Goal: Information Seeking & Learning: Learn about a topic

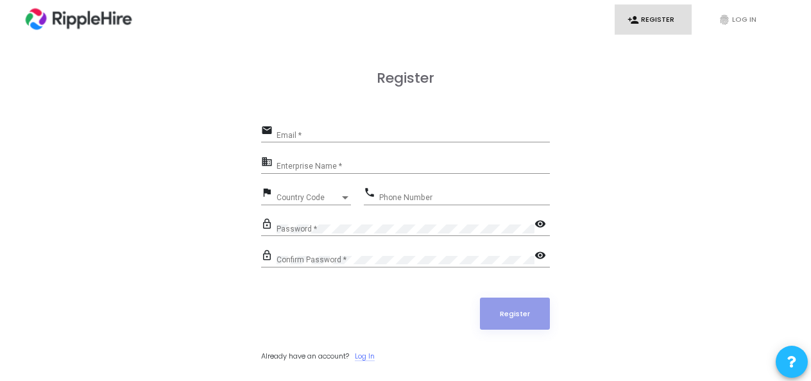
click at [372, 352] on link "Log In" at bounding box center [365, 356] width 20 height 11
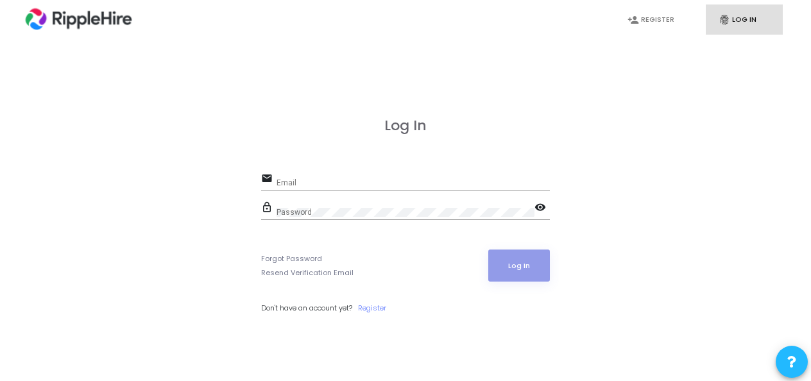
click at [352, 181] on input "Email" at bounding box center [412, 182] width 273 height 9
paste input "[EMAIL_ADDRESS][DOMAIN_NAME]"
type input "[EMAIL_ADDRESS][DOMAIN_NAME]"
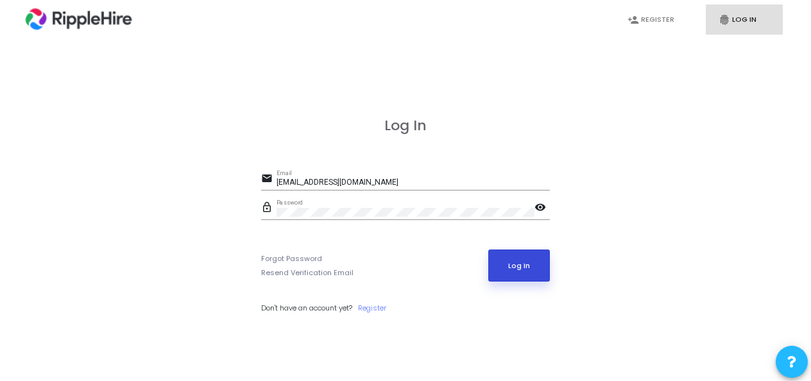
click at [511, 263] on button "Log In" at bounding box center [519, 266] width 62 height 32
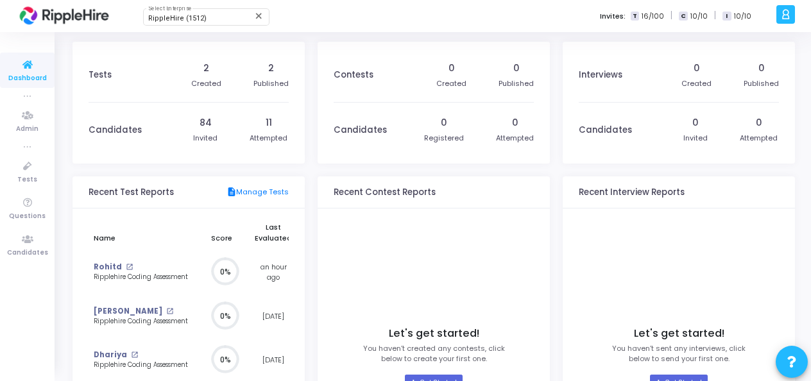
scroll to position [163, 0]
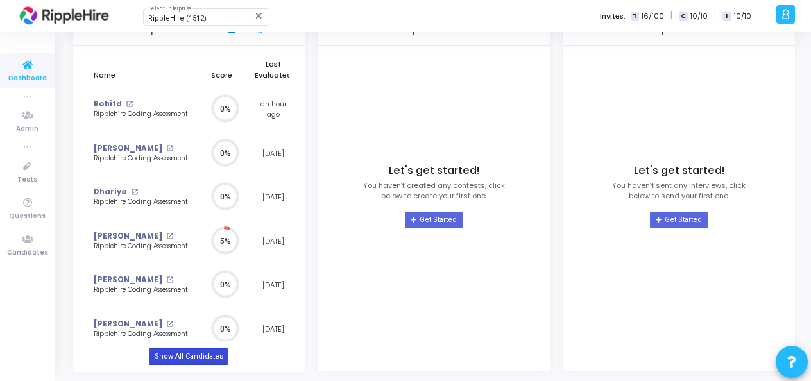
click at [191, 352] on link "Show All Candidates" at bounding box center [188, 356] width 79 height 17
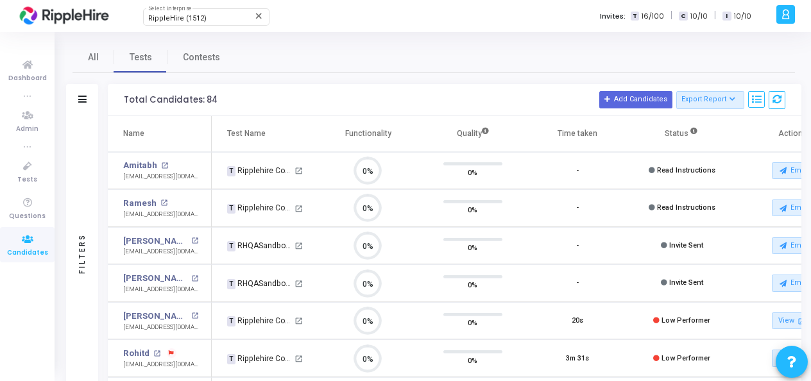
scroll to position [27, 32]
click at [77, 146] on div "Filters" at bounding box center [82, 253] width 32 height 275
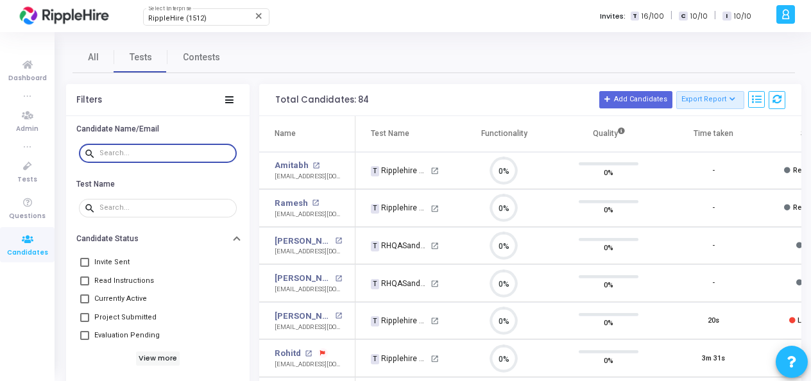
click at [117, 150] on input "text" at bounding box center [165, 153] width 132 height 8
paste input "Amitabh.b889@yopmail.com"
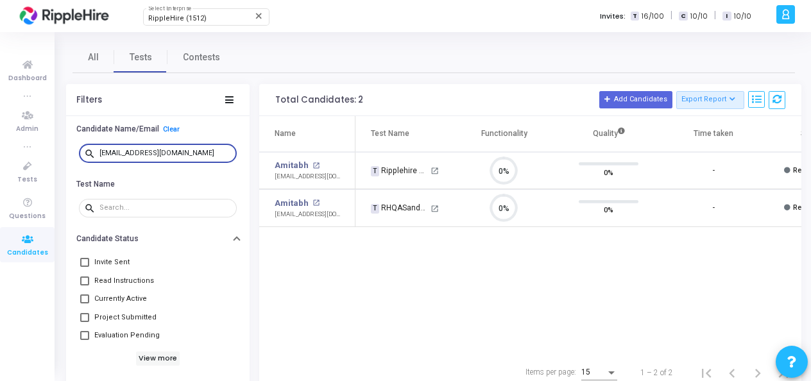
type input "Amitabh.b889@yopmail.com"
click at [298, 165] on link "Amitabh" at bounding box center [292, 165] width 34 height 13
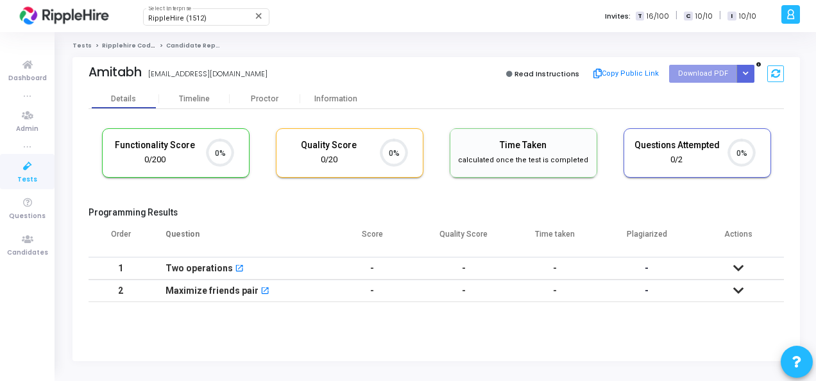
scroll to position [27, 32]
click at [189, 94] on div "Timeline" at bounding box center [194, 99] width 31 height 10
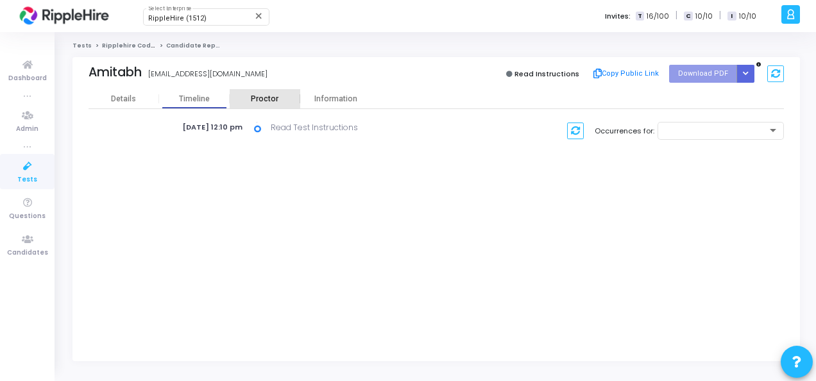
click at [269, 95] on div "Proctor" at bounding box center [265, 99] width 71 height 10
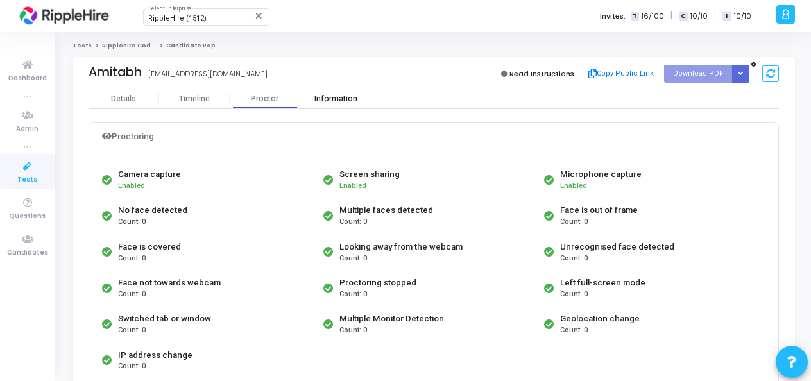
click at [332, 104] on div "Information" at bounding box center [335, 98] width 71 height 19
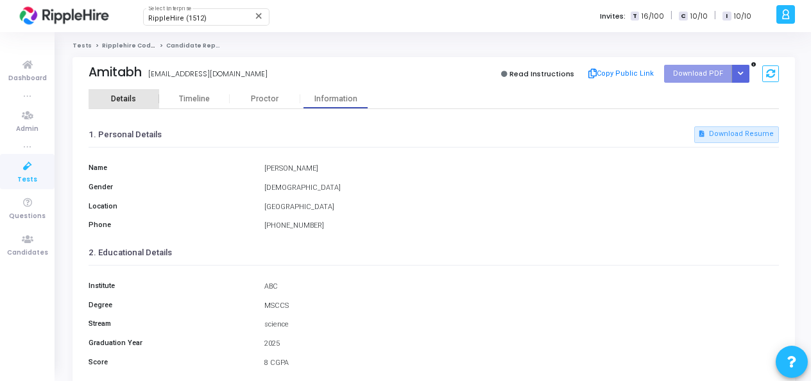
click at [133, 94] on div "Details" at bounding box center [123, 99] width 25 height 10
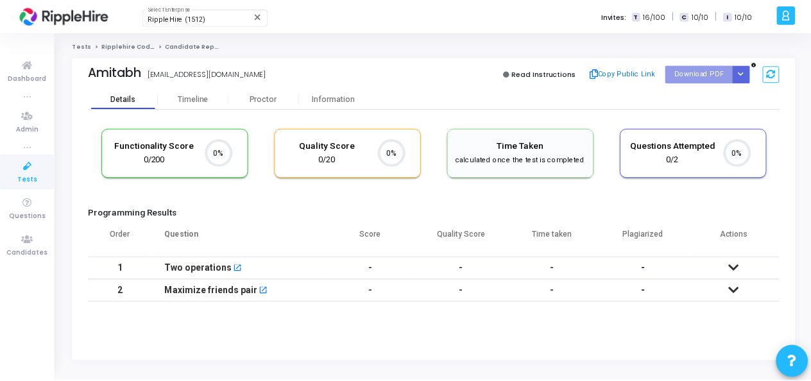
scroll to position [27, 32]
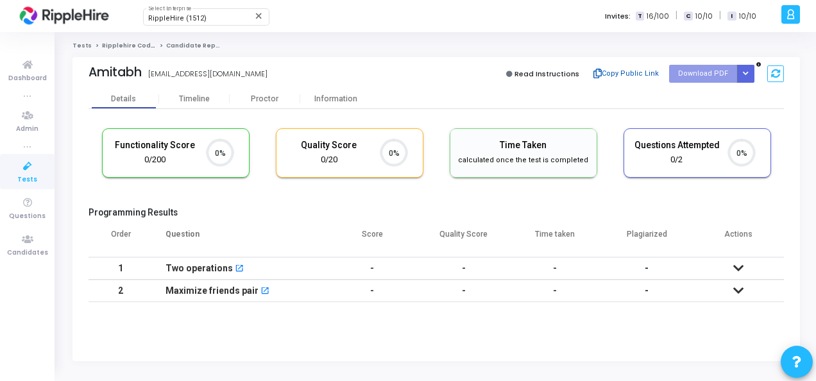
click at [618, 72] on button "Copy Public Link" at bounding box center [626, 73] width 74 height 19
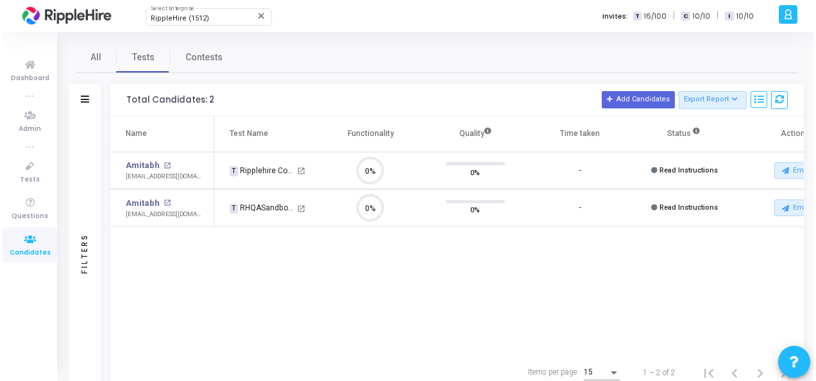
scroll to position [27, 32]
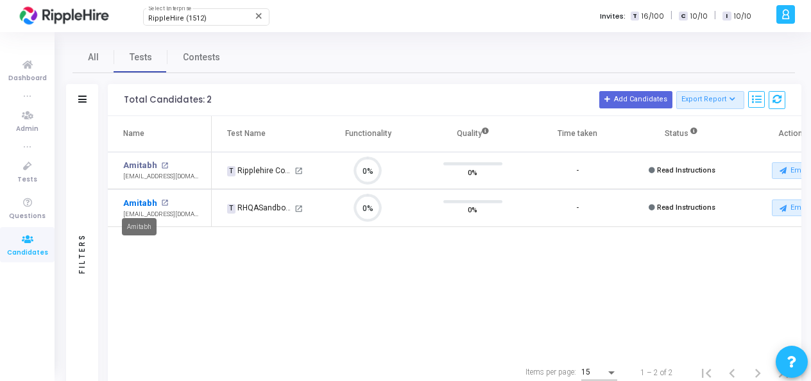
click at [132, 197] on link "Amitabh" at bounding box center [140, 203] width 34 height 13
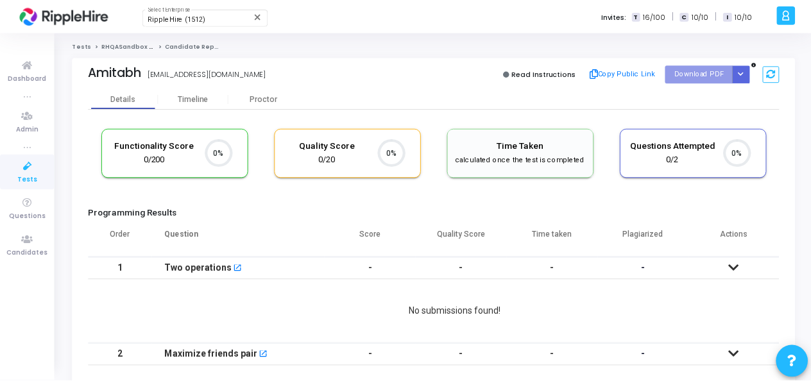
scroll to position [6, 5]
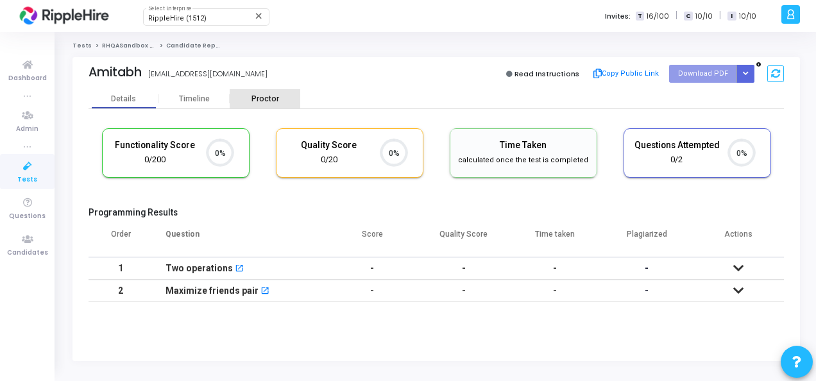
click at [257, 98] on div "Proctor" at bounding box center [265, 99] width 71 height 10
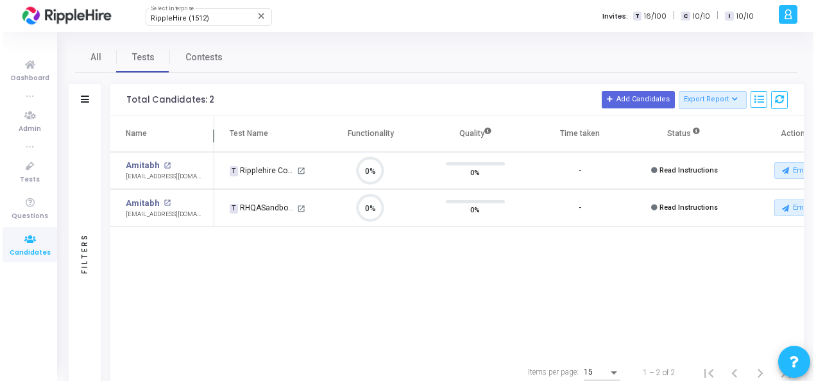
scroll to position [27, 32]
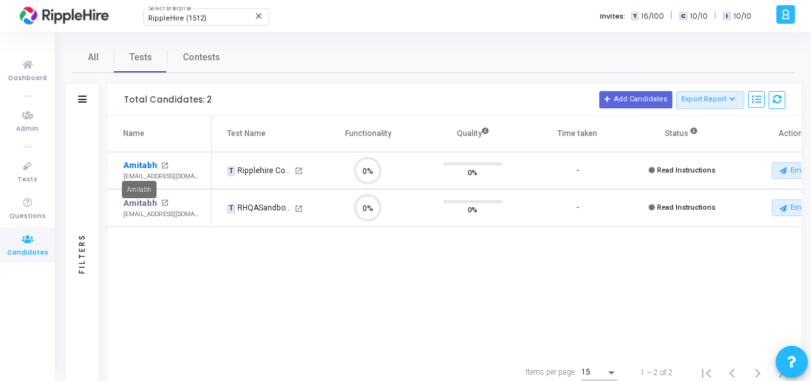
drag, startPoint x: 157, startPoint y: 164, endPoint x: 142, endPoint y: 163, distance: 14.8
click at [142, 163] on div "Amitabh open_in_new" at bounding box center [160, 165] width 75 height 13
click at [142, 163] on link "Amitabh" at bounding box center [140, 165] width 34 height 13
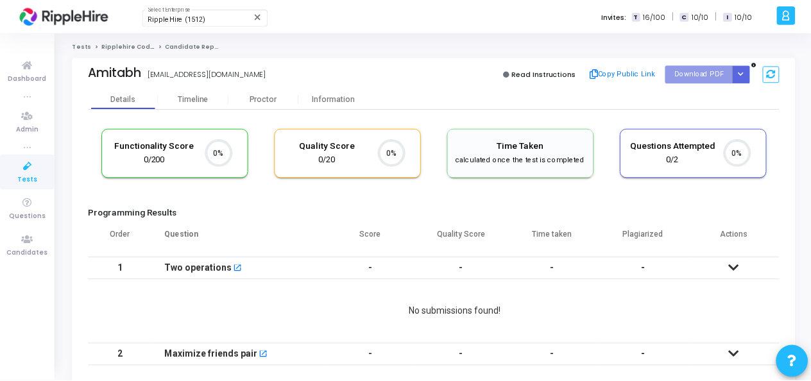
scroll to position [27, 32]
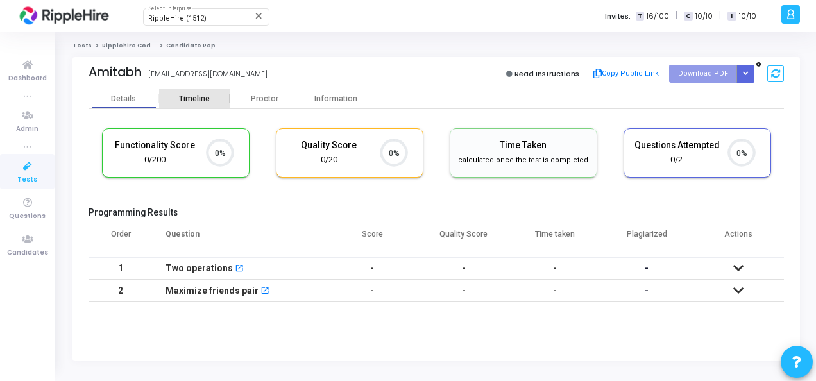
click at [196, 101] on div "Timeline" at bounding box center [194, 99] width 31 height 10
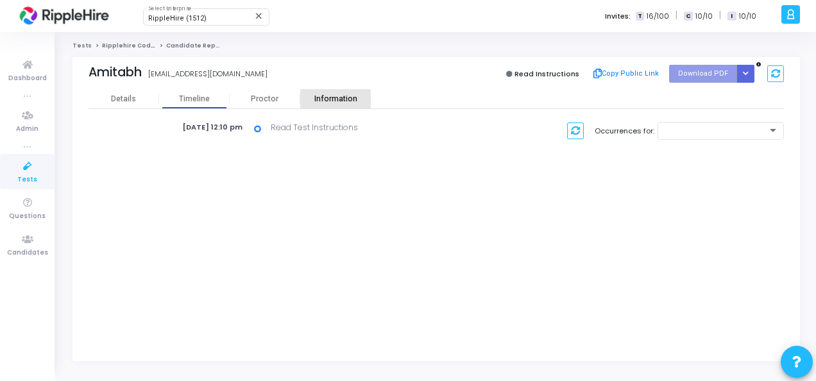
click at [321, 99] on div "Information" at bounding box center [335, 99] width 71 height 10
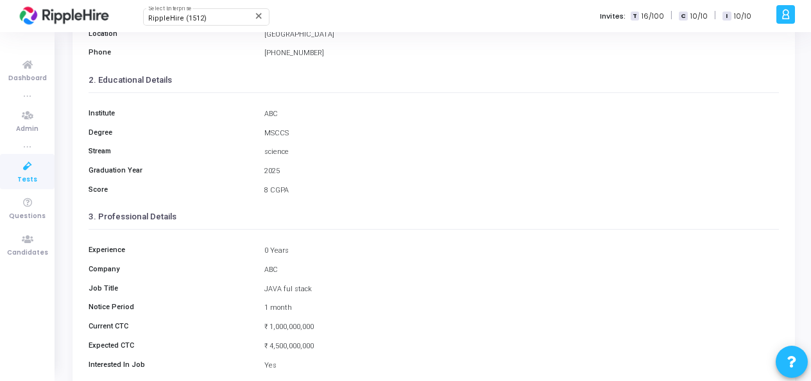
scroll to position [209, 0]
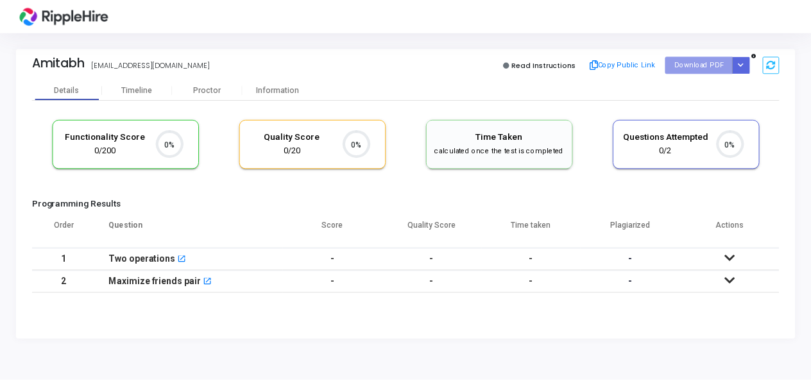
scroll to position [6, 5]
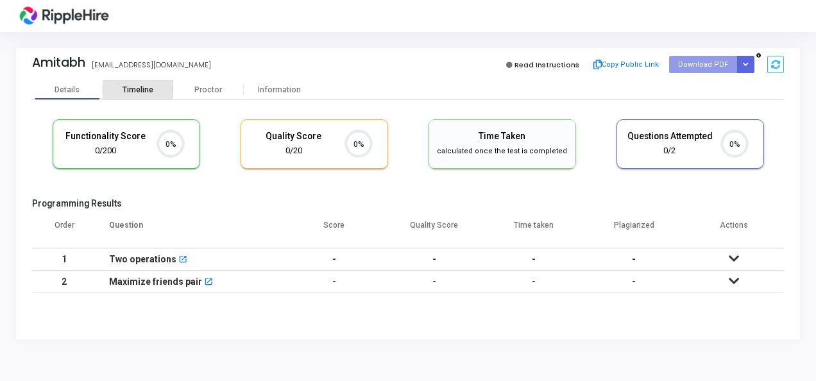
click at [141, 93] on div "Timeline" at bounding box center [138, 90] width 31 height 10
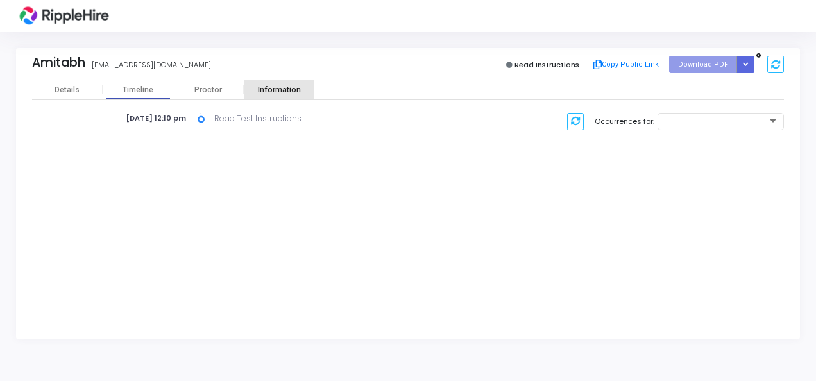
click at [271, 93] on div "Information" at bounding box center [279, 90] width 71 height 10
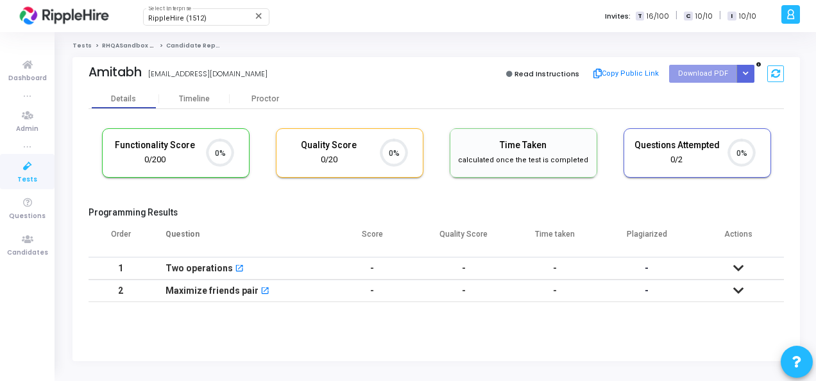
scroll to position [6, 5]
click at [187, 101] on div "Timeline" at bounding box center [194, 99] width 31 height 10
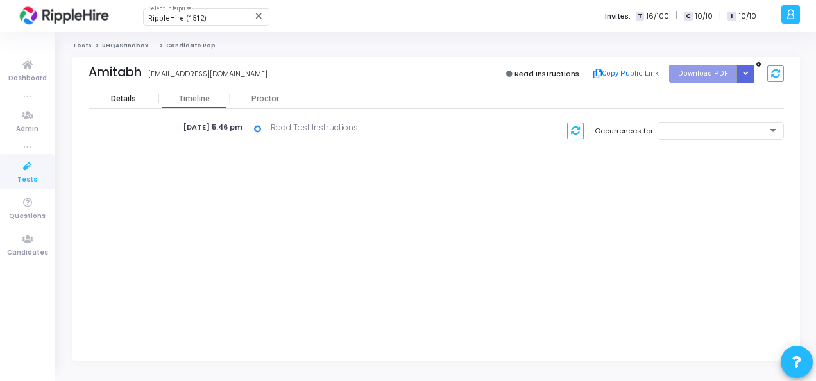
click at [127, 99] on div "Details" at bounding box center [123, 99] width 25 height 10
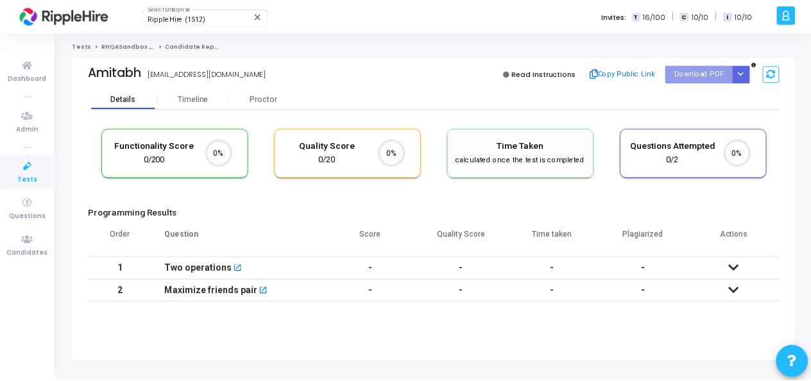
scroll to position [6, 5]
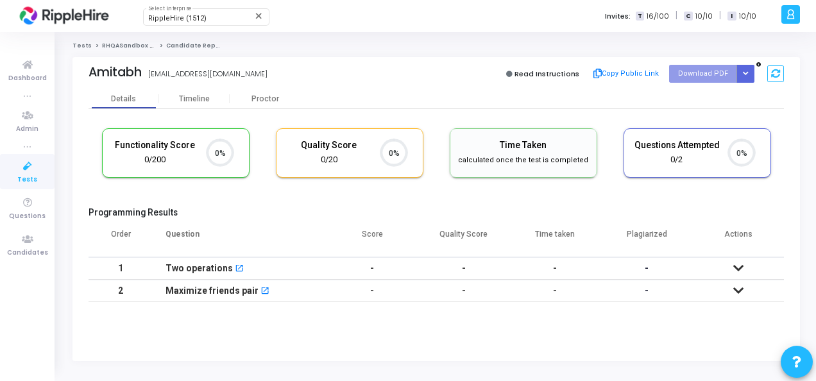
click at [738, 269] on icon at bounding box center [738, 268] width 10 height 9
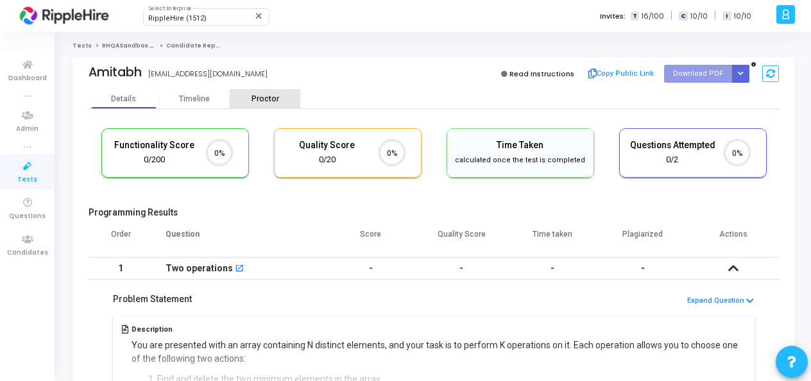
click at [268, 101] on div "Proctor" at bounding box center [265, 99] width 71 height 10
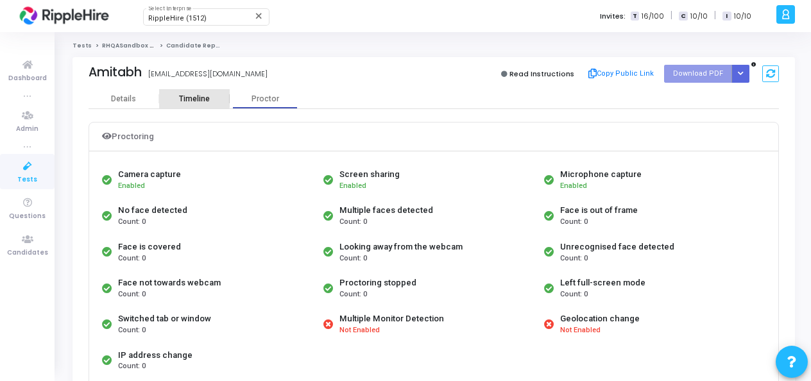
click at [189, 93] on div "Timeline" at bounding box center [194, 98] width 71 height 19
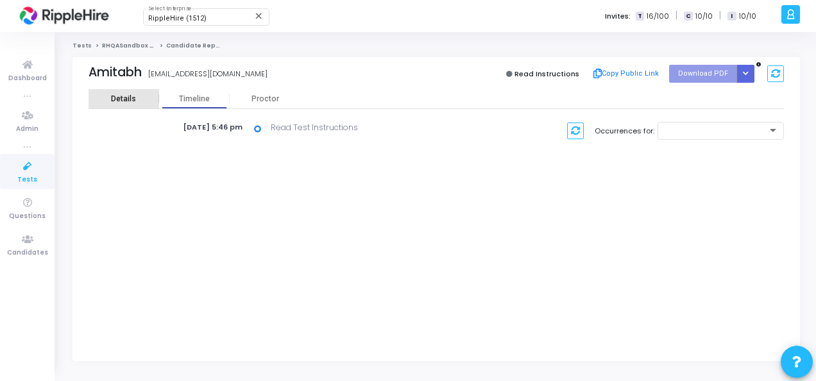
click at [117, 97] on div "Details" at bounding box center [123, 99] width 25 height 10
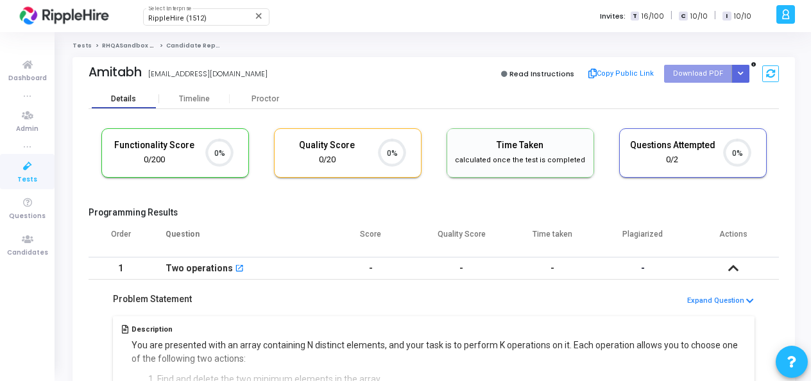
scroll to position [27, 32]
click at [253, 96] on div "Proctor" at bounding box center [265, 99] width 71 height 10
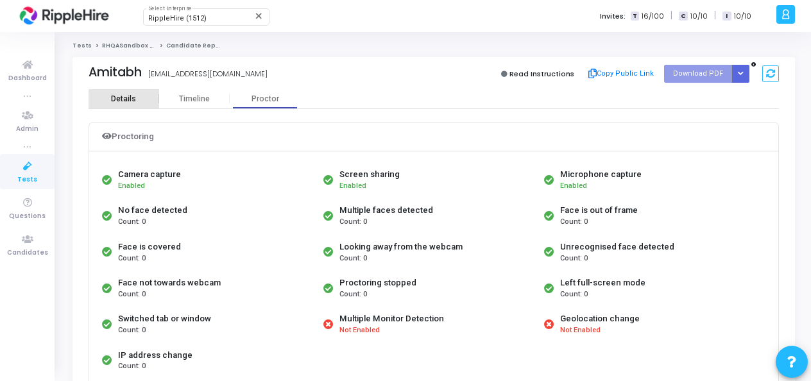
click at [124, 100] on div "Details" at bounding box center [123, 99] width 25 height 10
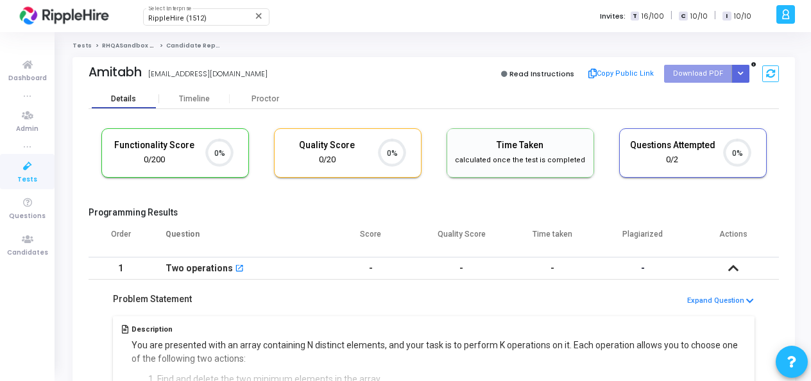
scroll to position [27, 32]
